Goal: Find specific page/section: Find specific page/section

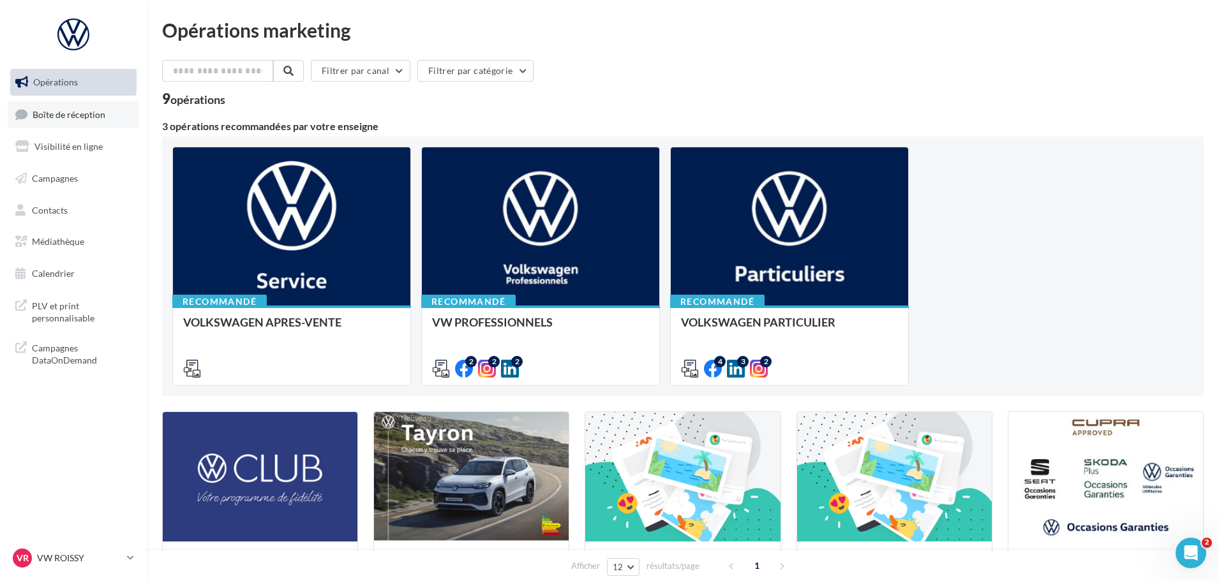
click at [70, 110] on span "Boîte de réception" at bounding box center [69, 114] width 73 height 11
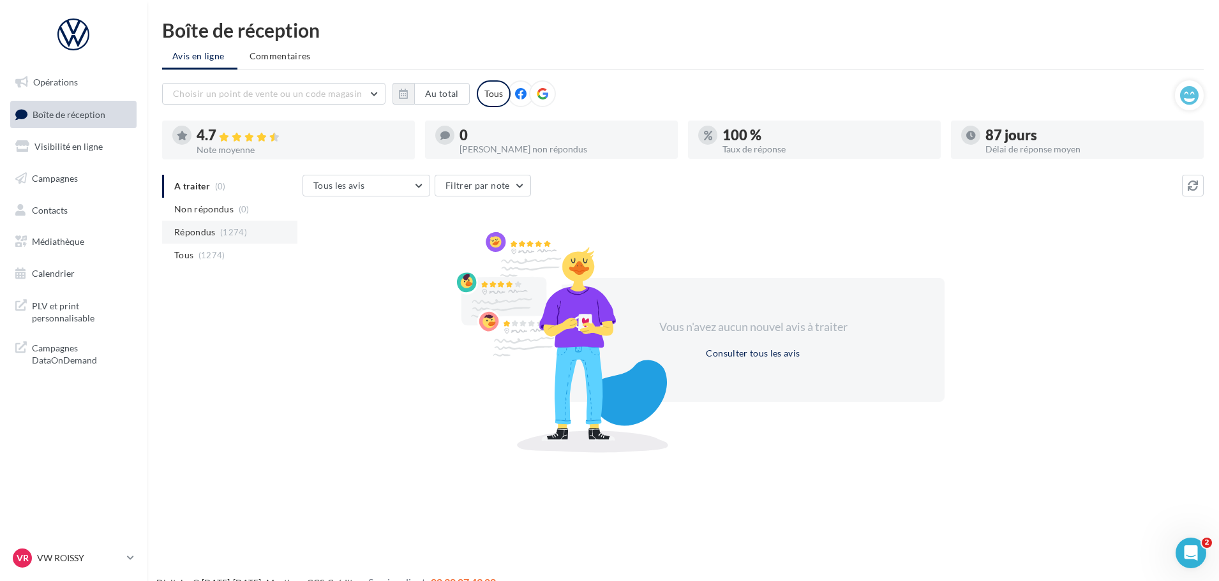
click at [195, 233] on span "Répondus" at bounding box center [194, 232] width 41 height 13
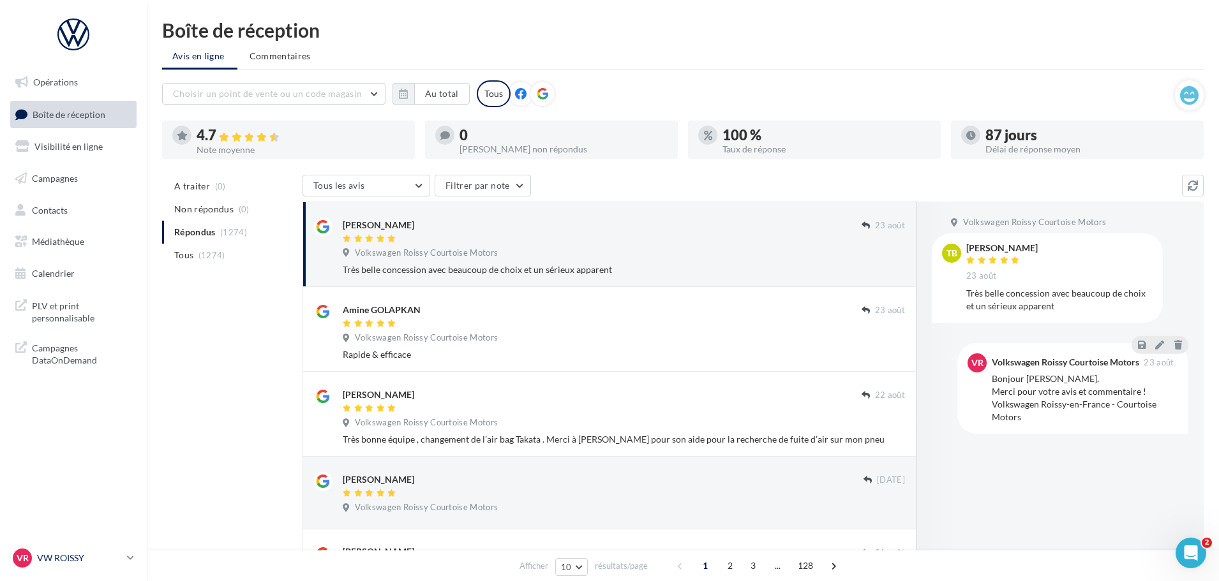
click at [49, 558] on p "VW ROISSY" at bounding box center [79, 558] width 85 height 13
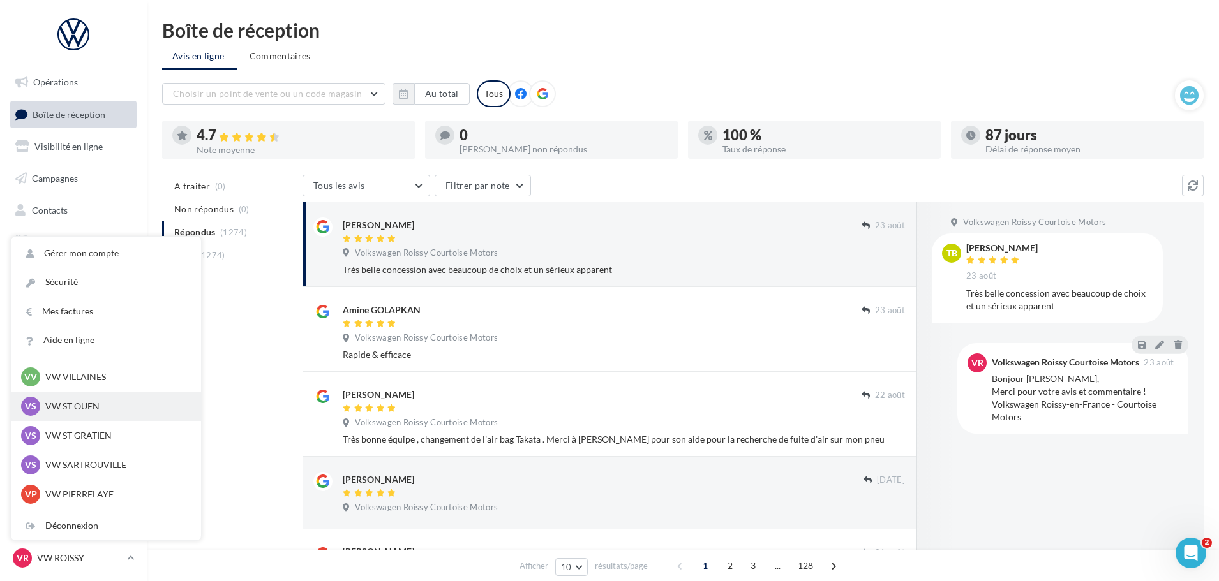
scroll to position [128, 0]
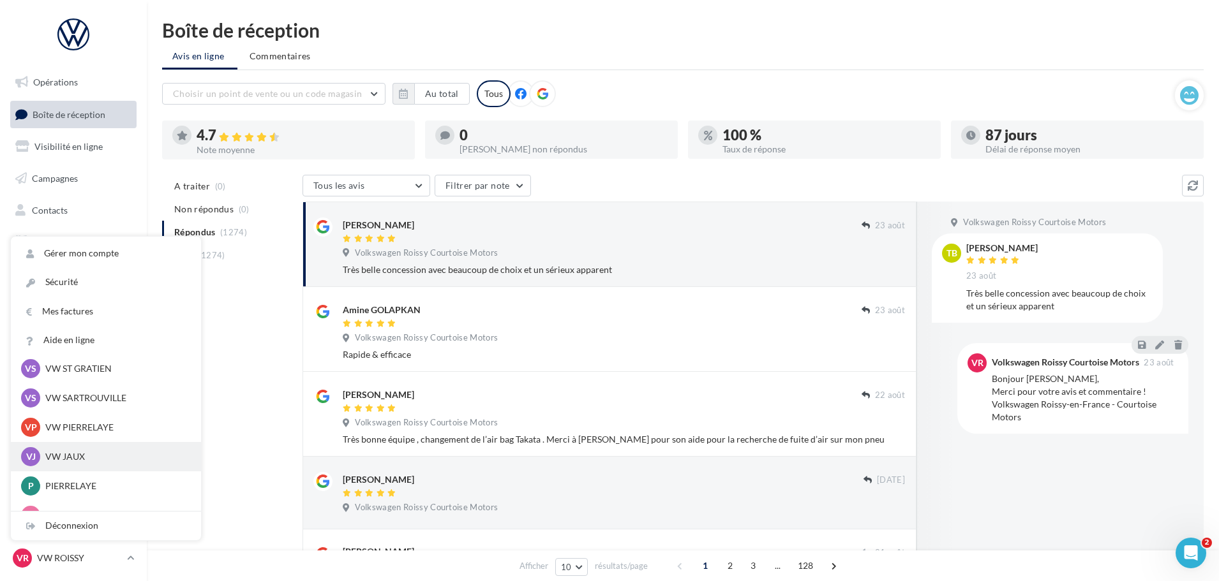
click at [63, 454] on p "VW JAUX" at bounding box center [115, 457] width 140 height 13
